Goal: Transaction & Acquisition: Purchase product/service

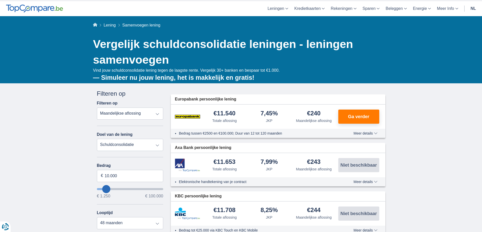
scroll to position [25, 0]
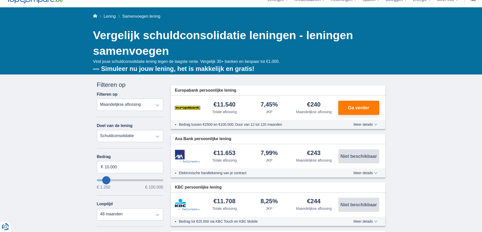
click at [159, 136] on select "Persoonlijke lening Auto Moto / fiets Mobilhome / caravan Renovatie Energie Sch…" at bounding box center [130, 136] width 66 height 12
click at [97, 130] on select "Persoonlijke lening Auto Moto / fiets Mobilhome / caravan Renovatie Energie Sch…" at bounding box center [130, 136] width 66 height 12
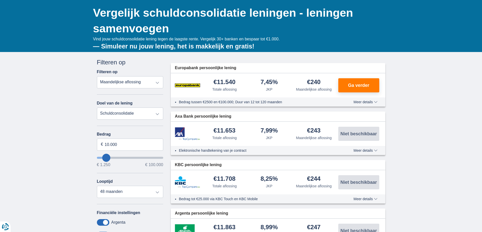
scroll to position [51, 0]
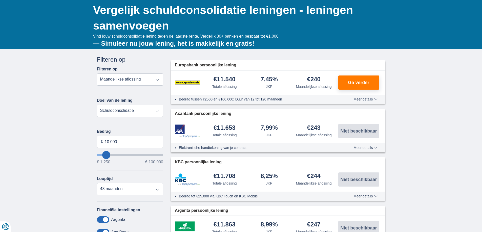
click at [141, 80] on select "Totale aflossing JKP Maandelijkse aflossing" at bounding box center [130, 80] width 66 height 12
type input "7.250"
type input "7250"
select select "42"
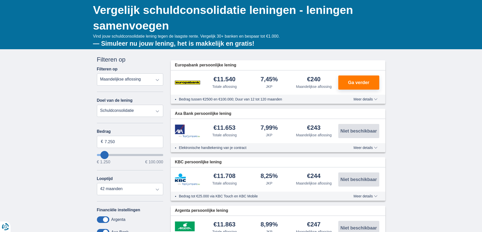
type input "9250"
type input "9.250"
select select "48"
type input "11.250"
type input "11250"
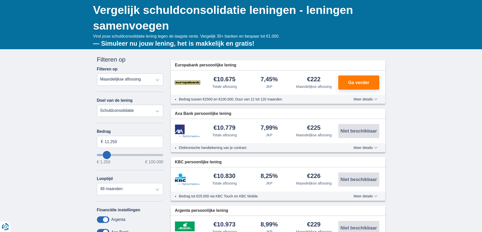
select select "60"
type input "16.250"
type input "19250"
type input "19.250"
select select "84"
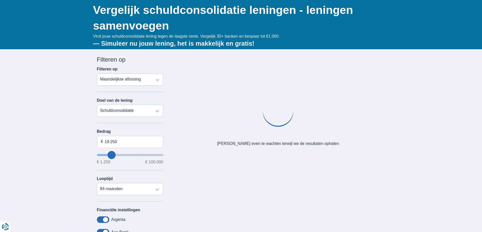
type input "22250"
type input "22.250"
select select "120"
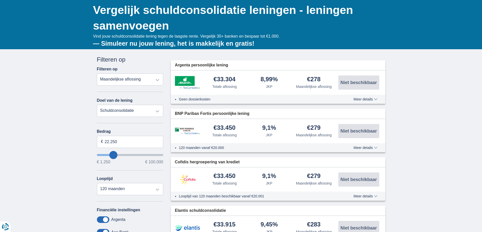
type input "31.250"
type input "35250"
type input "35.250"
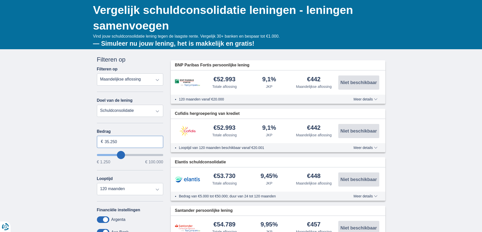
drag, startPoint x: 128, startPoint y: 143, endPoint x: 73, endPoint y: 135, distance: 55.6
click at [74, 135] on div "× widget.non-eligible-application.title widget.non-eligible-application.text no…" at bounding box center [241, 206] width 482 height 314
type input "100.000"
type input "99250"
click at [87, 179] on div "× widget.non-eligible-application.title widget.non-eligible-application.text no…" at bounding box center [241, 206] width 482 height 314
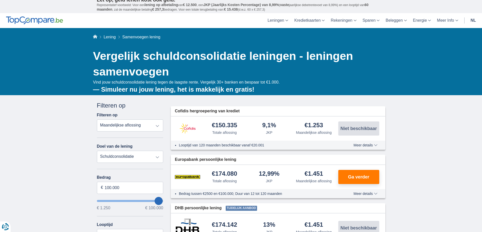
scroll to position [0, 0]
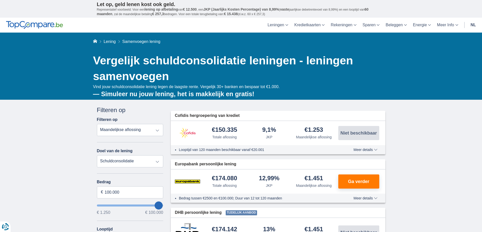
click at [47, 187] on div "× widget.non-eligible-application.title widget.non-eligible-application.text no…" at bounding box center [241, 229] width 482 height 259
